Goal: Information Seeking & Learning: Check status

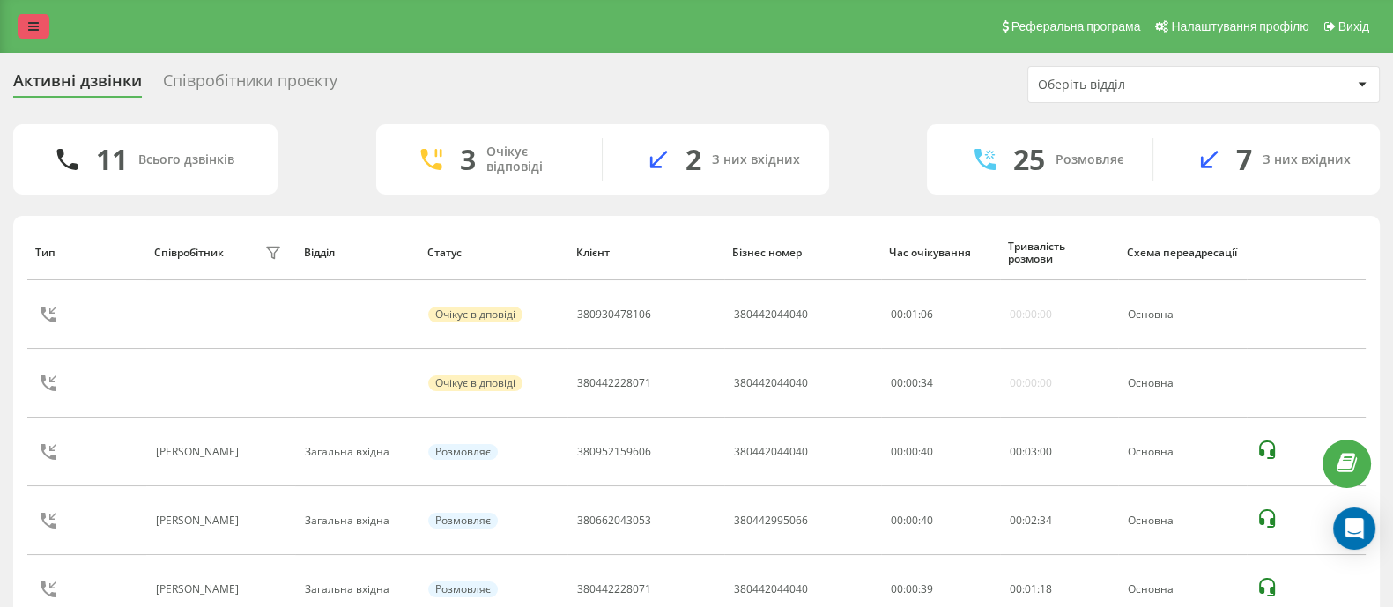
click at [36, 20] on icon at bounding box center [33, 26] width 11 height 12
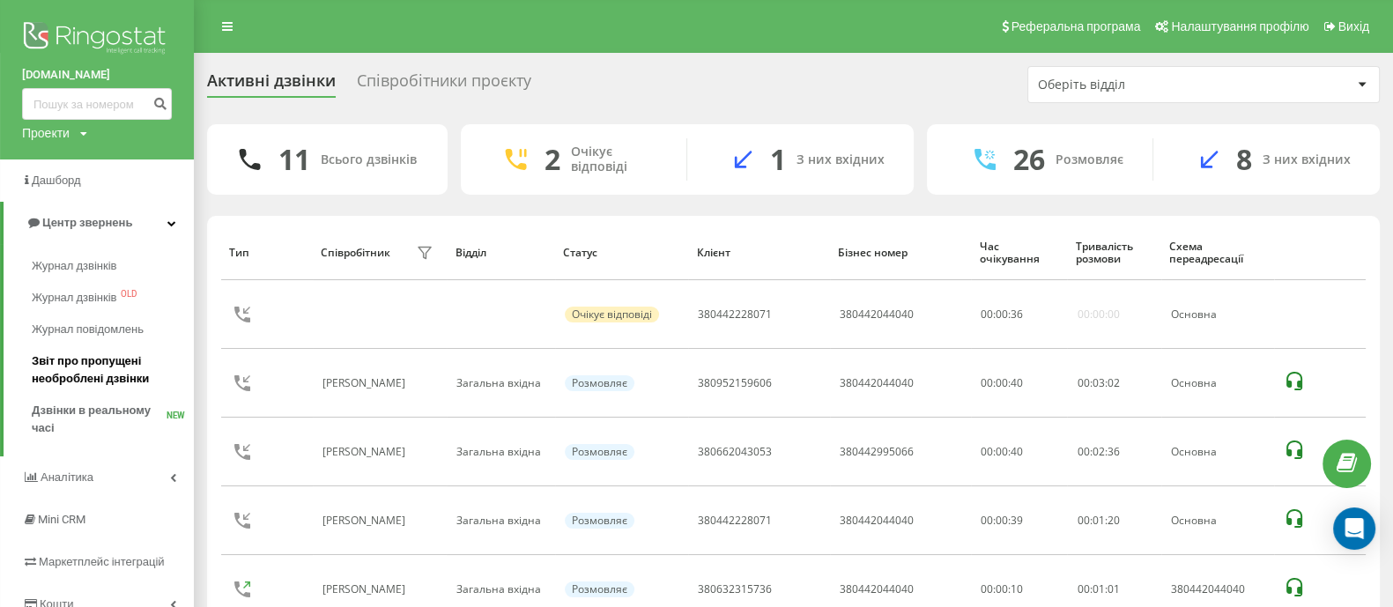
click at [88, 383] on span "Звіт про пропущені необроблені дзвінки" at bounding box center [108, 369] width 153 height 35
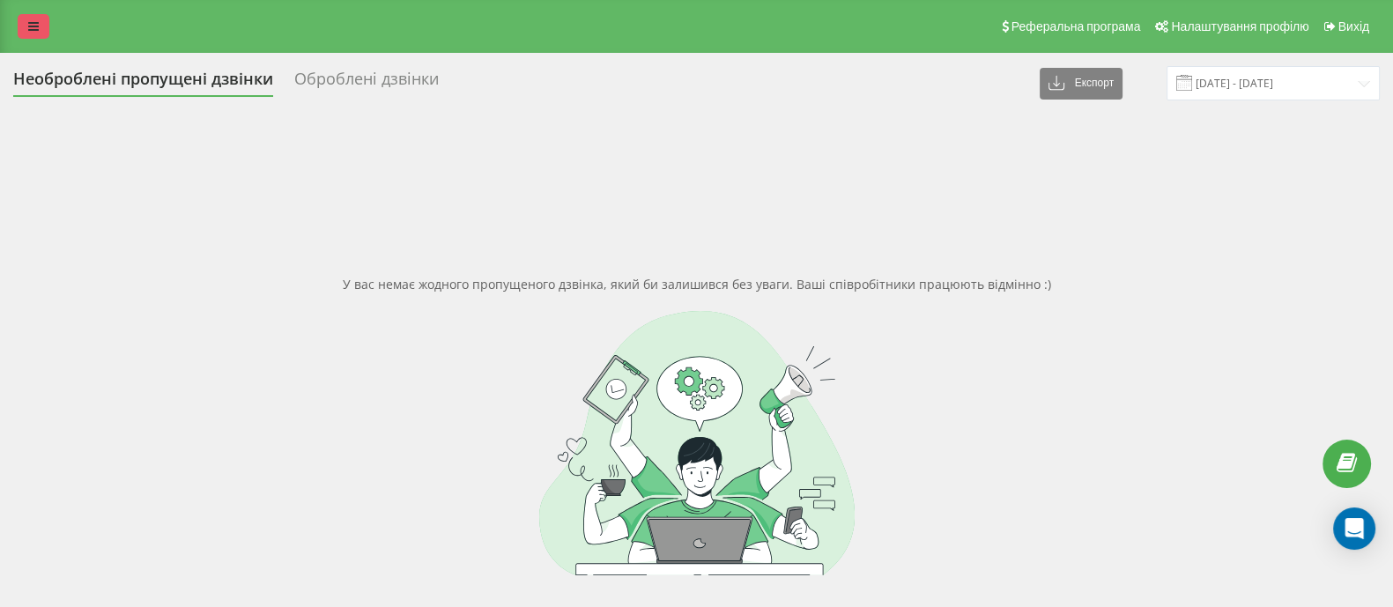
click at [43, 27] on link at bounding box center [34, 26] width 32 height 25
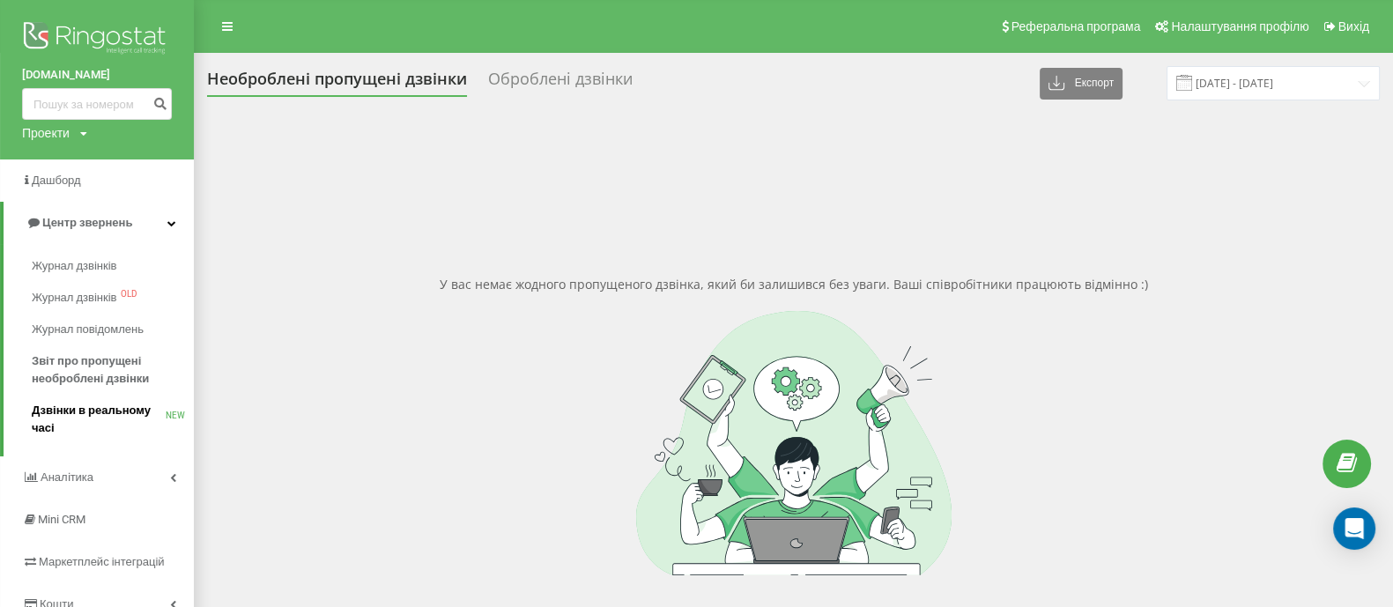
click at [101, 403] on span "Дзвінки в реальному часі" at bounding box center [99, 419] width 134 height 35
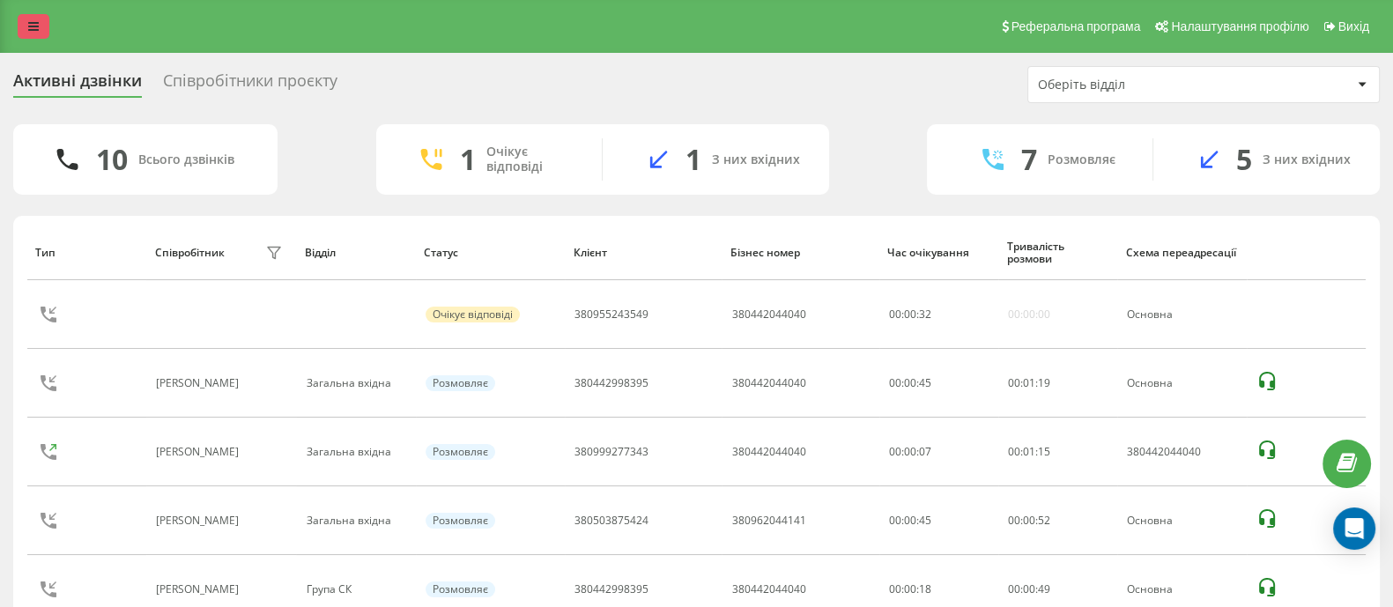
click at [34, 24] on icon at bounding box center [33, 26] width 11 height 12
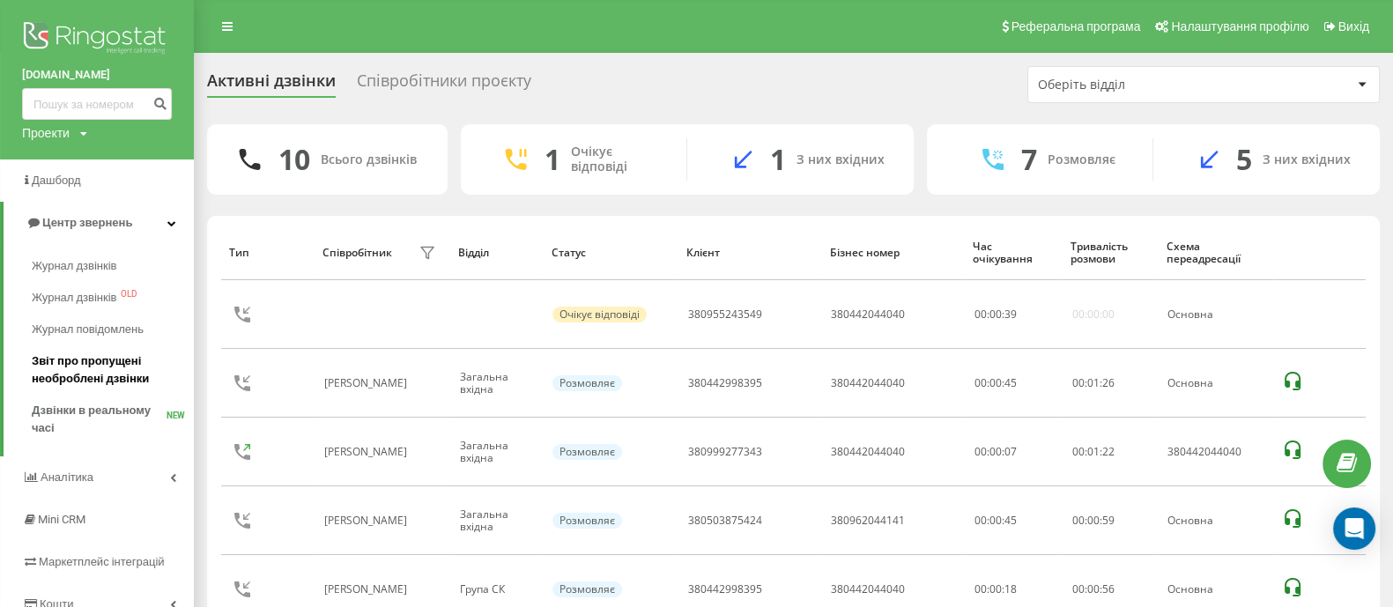
click at [92, 359] on span "Звіт про пропущені необроблені дзвінки" at bounding box center [108, 369] width 153 height 35
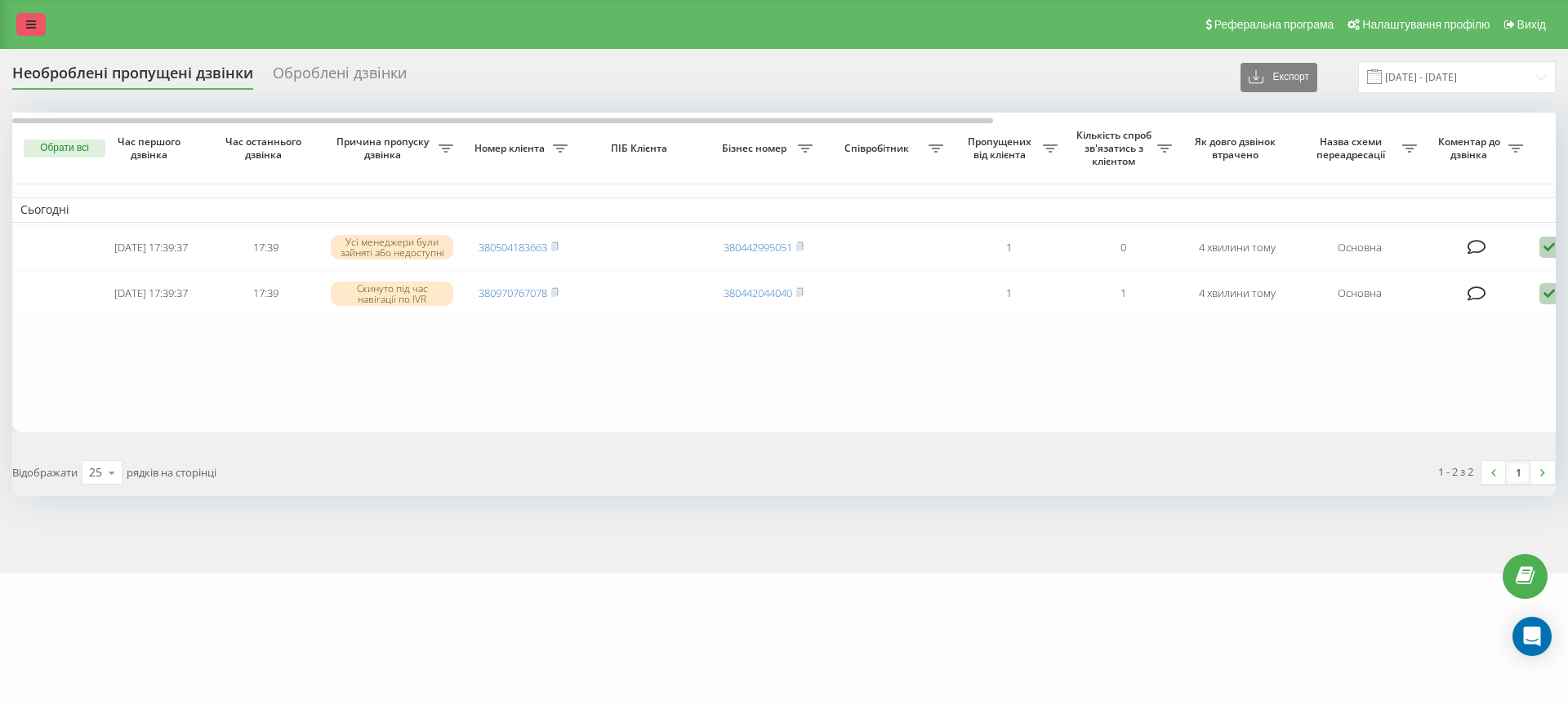
click at [34, 20] on icon at bounding box center [31, 24] width 10 height 11
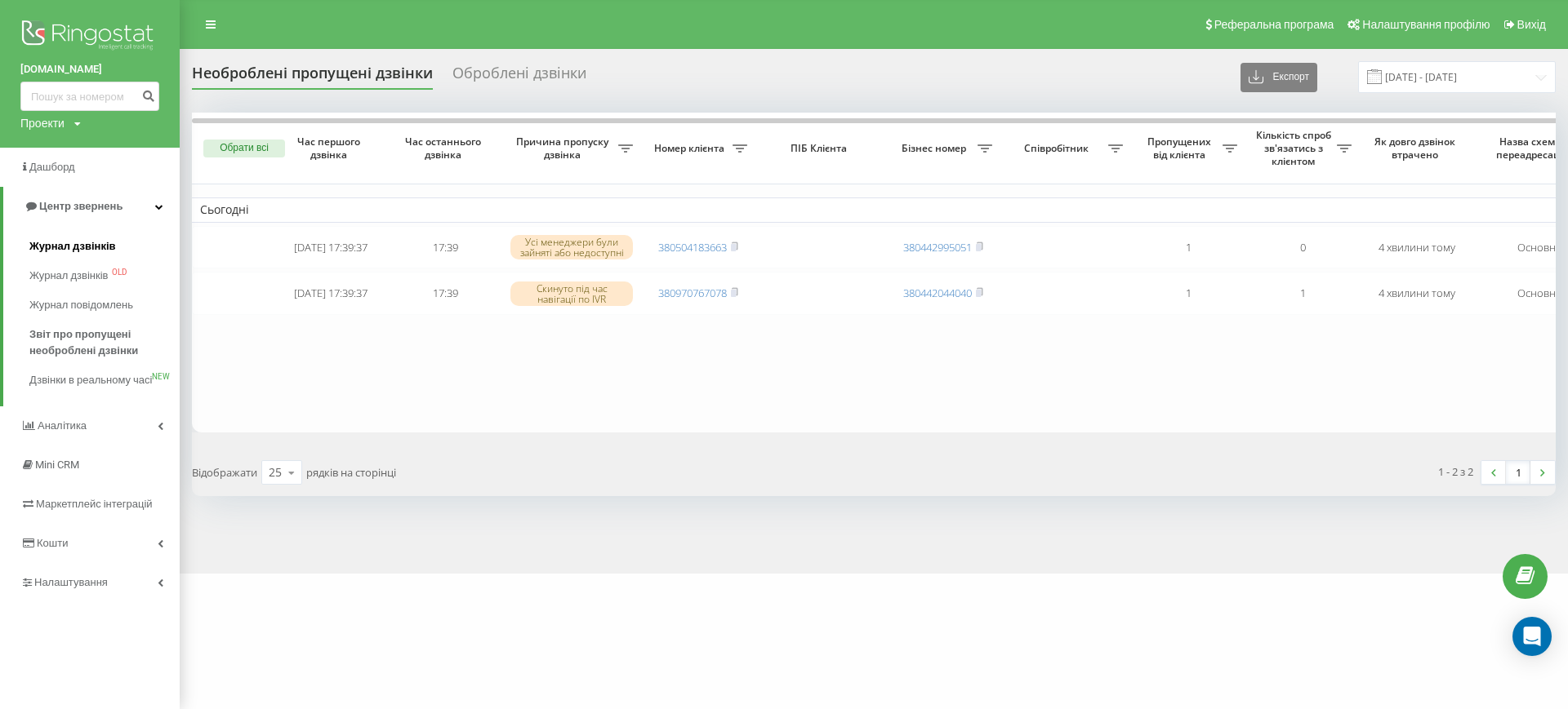
click at [64, 242] on span "Журнал дзвінків" at bounding box center [72, 247] width 86 height 17
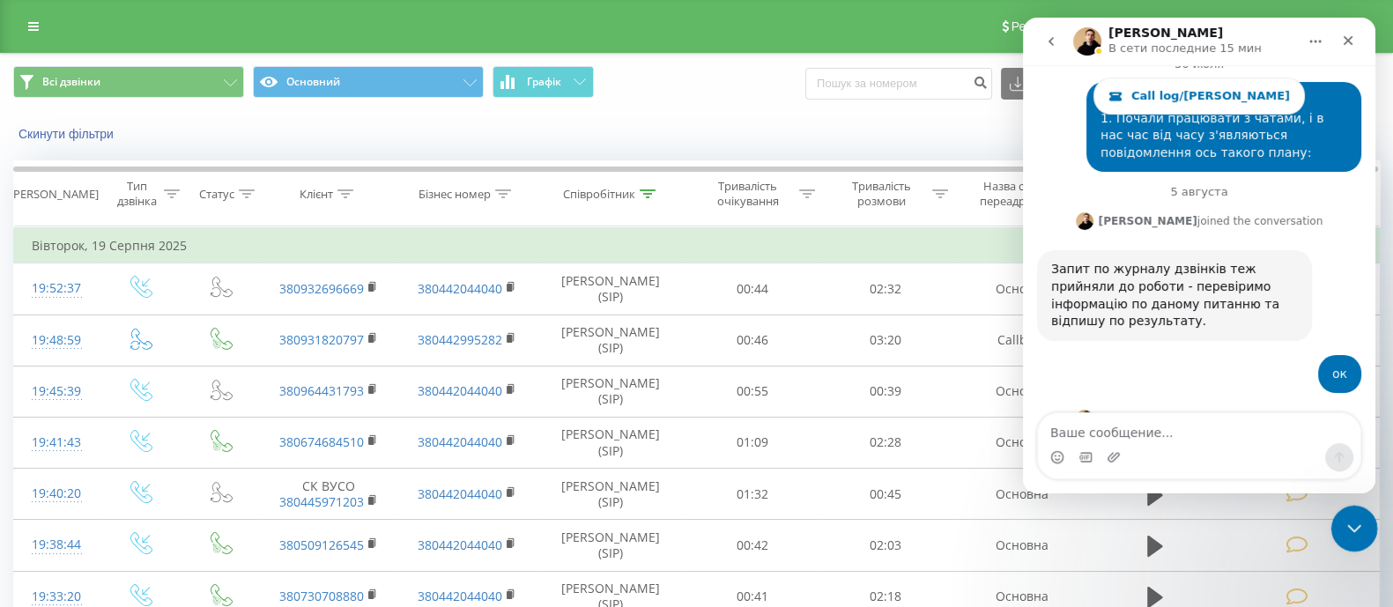
scroll to position [27253, 0]
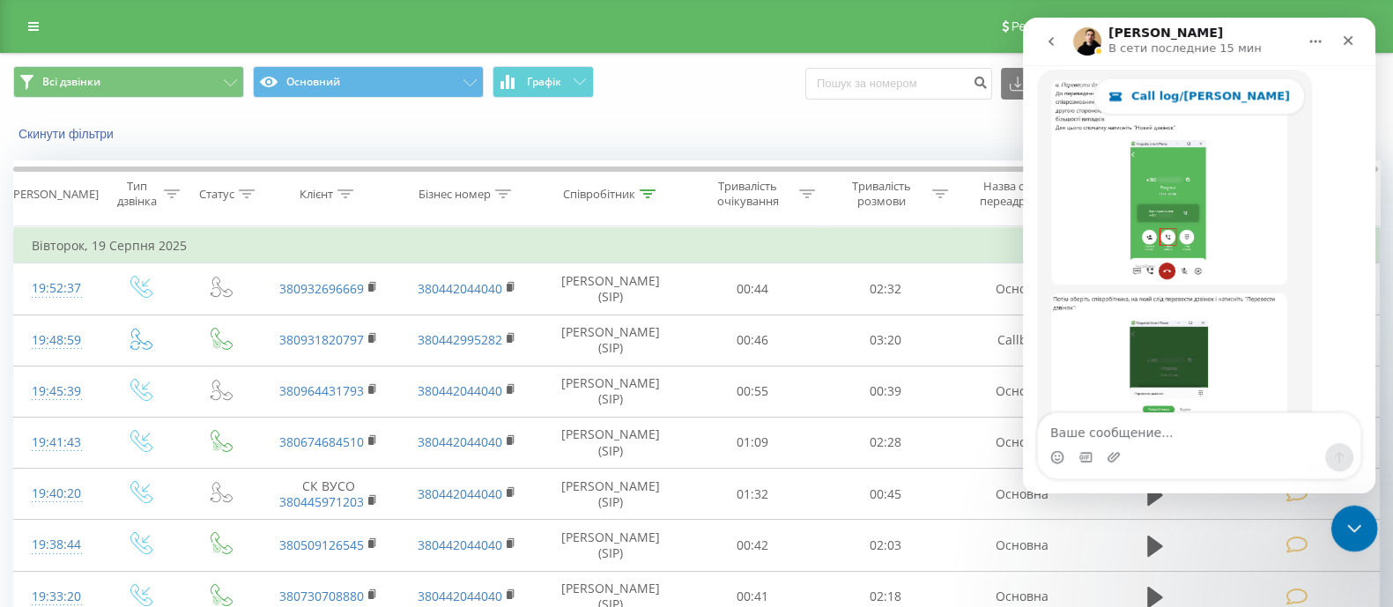
click at [1342, 533] on icon "Закрыть службу сообщений Intercom" at bounding box center [1351, 525] width 21 height 21
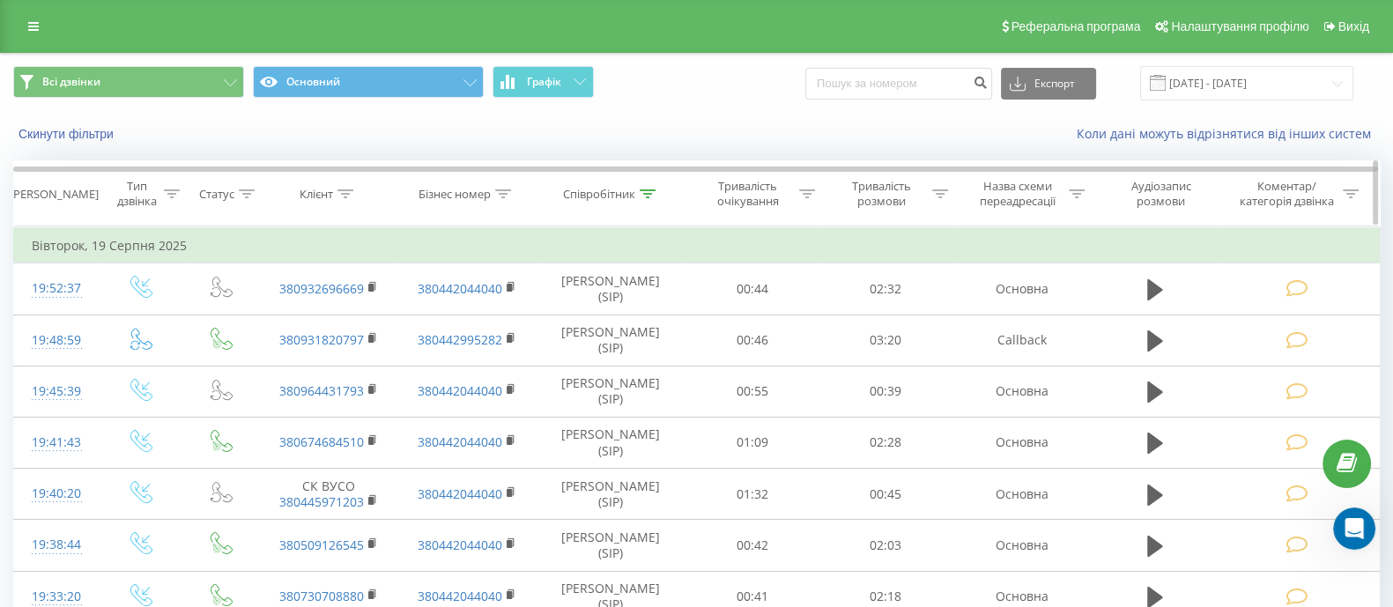
scroll to position [27224, 0]
click at [37, 26] on icon at bounding box center [33, 26] width 11 height 12
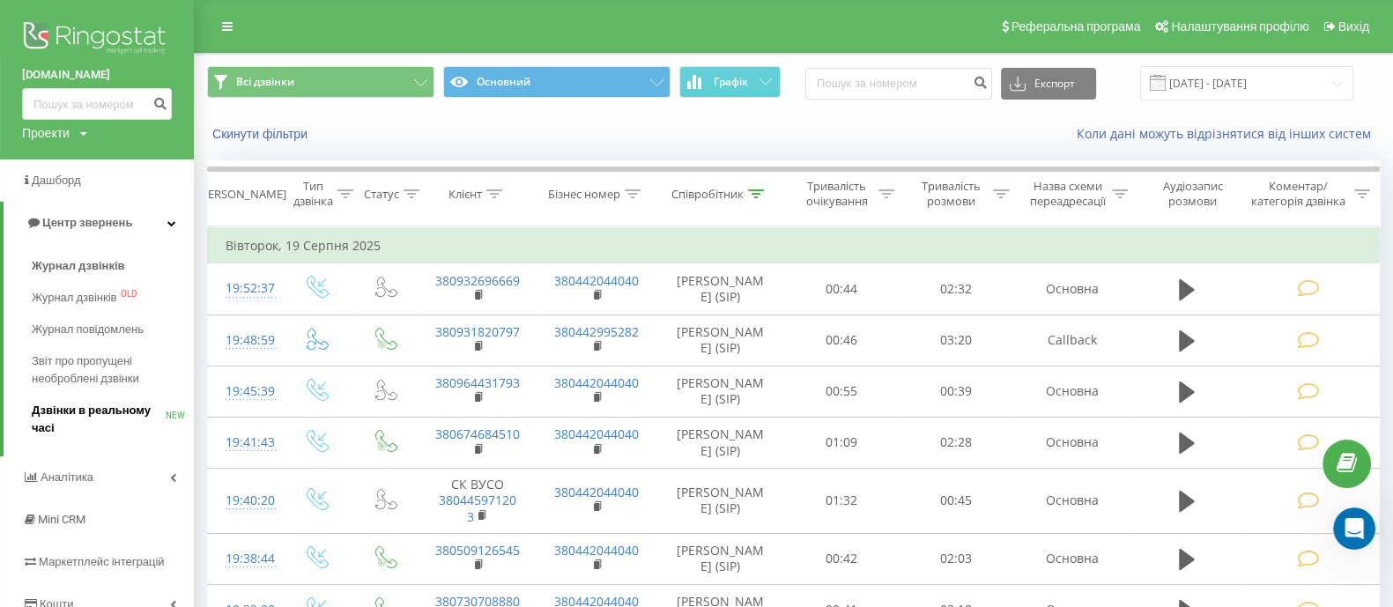
click at [106, 407] on span "Дзвінки в реальному часі" at bounding box center [99, 419] width 134 height 35
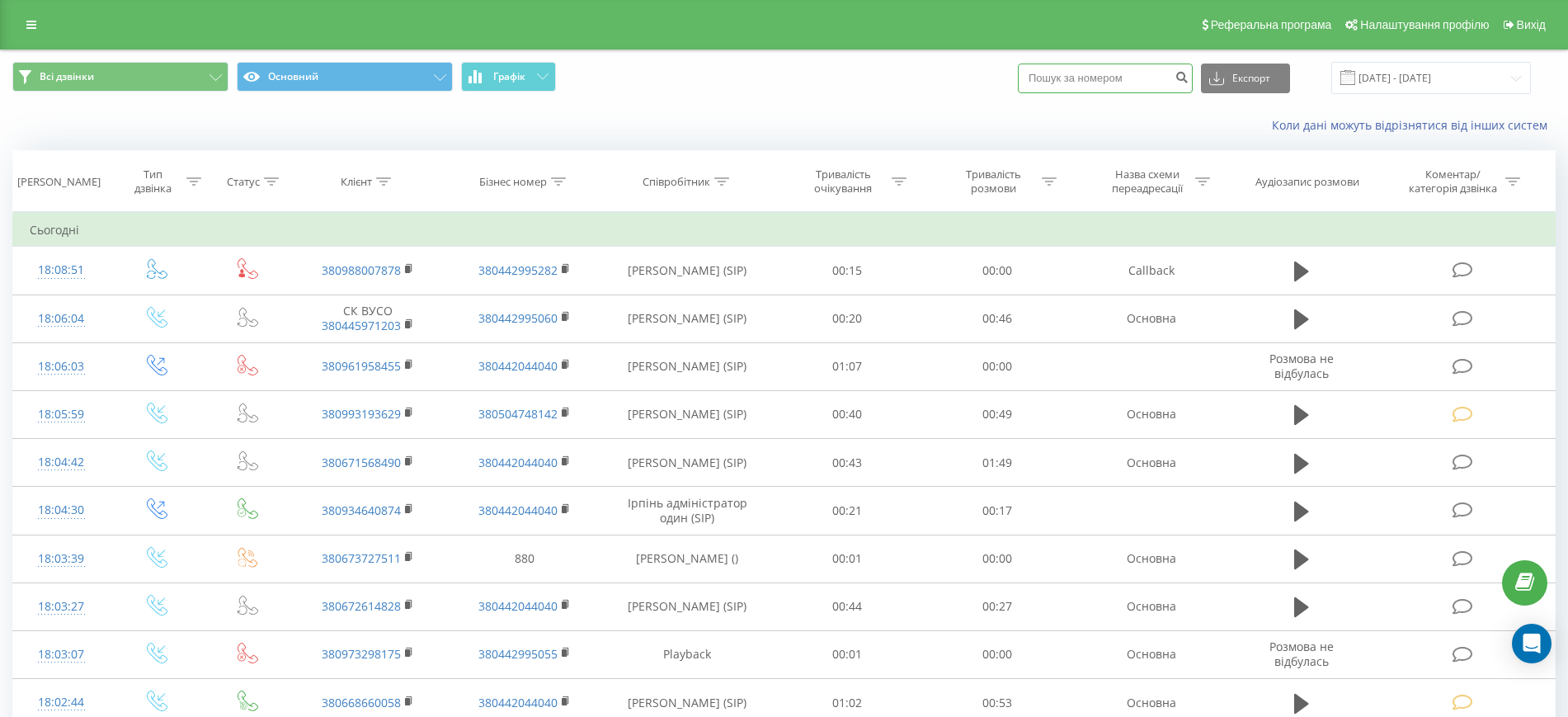
click at [1068, 81] on input at bounding box center [1105, 79] width 175 height 30
click at [1132, 82] on input at bounding box center [1105, 79] width 175 height 30
type input "38096027"
